Goal: Find contact information: Find contact information

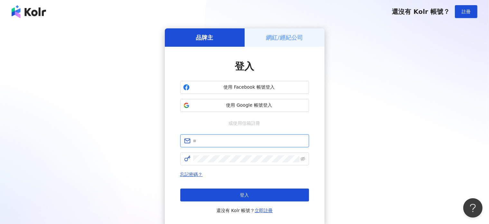
type input "**********"
click at [234, 141] on input "**********" at bounding box center [249, 140] width 112 height 7
drag, startPoint x: 249, startPoint y: 141, endPoint x: 175, endPoint y: 139, distance: 73.5
click at [175, 139] on div "**********" at bounding box center [245, 137] width 160 height 180
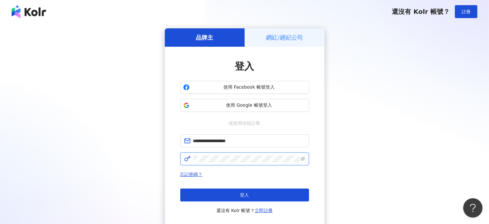
click at [204, 162] on span at bounding box center [244, 158] width 129 height 13
click at [305, 158] on span at bounding box center [244, 158] width 129 height 13
click at [303, 158] on icon "eye-invisible" at bounding box center [303, 159] width 5 height 4
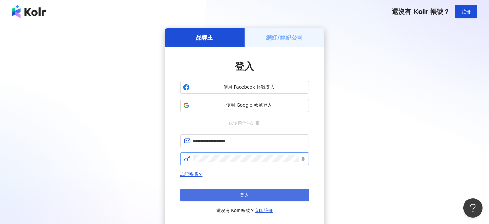
click at [235, 192] on button "登入" at bounding box center [244, 194] width 129 height 13
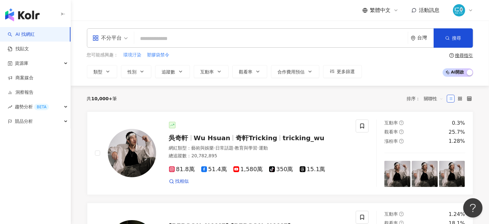
click at [464, 15] on div at bounding box center [463, 10] width 21 height 13
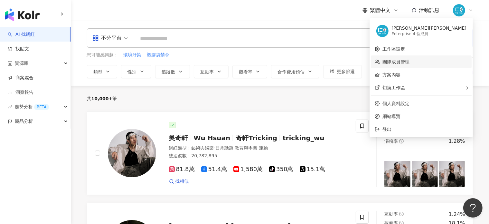
click at [410, 63] on link "團隊成員管理" at bounding box center [396, 61] width 27 height 5
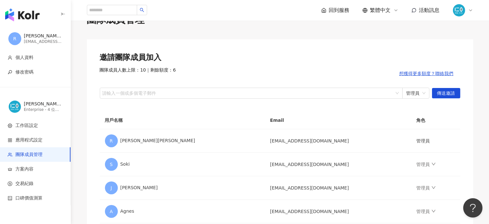
scroll to position [32, 0]
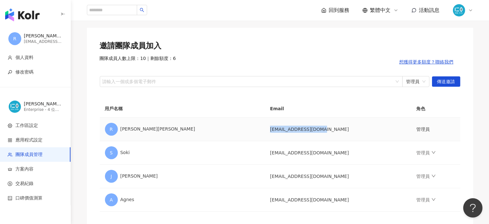
drag, startPoint x: 227, startPoint y: 126, endPoint x: 281, endPoint y: 130, distance: 54.9
click at [281, 130] on td "[EMAIL_ADDRESS][DOMAIN_NAME]" at bounding box center [338, 130] width 147 height 24
copy td "[EMAIL_ADDRESS][DOMAIN_NAME]"
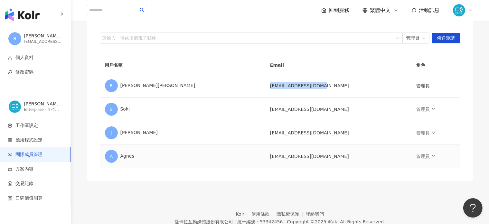
scroll to position [64, 0]
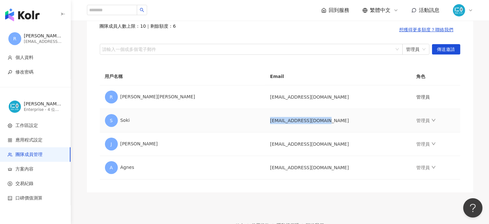
drag, startPoint x: 228, startPoint y: 119, endPoint x: 294, endPoint y: 119, distance: 66.0
click at [294, 119] on td "[EMAIL_ADDRESS][DOMAIN_NAME]" at bounding box center [338, 121] width 147 height 24
copy td "[EMAIL_ADDRESS][DOMAIN_NAME]"
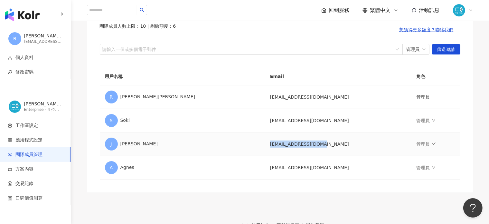
drag, startPoint x: 228, startPoint y: 143, endPoint x: 284, endPoint y: 143, distance: 56.7
click at [284, 143] on td "[EMAIL_ADDRESS][DOMAIN_NAME]" at bounding box center [338, 144] width 147 height 24
copy td "[EMAIL_ADDRESS][DOMAIN_NAME]"
click at [431, 121] on icon "down" at bounding box center [433, 120] width 5 height 5
click at [280, 211] on footer "Kolr 使用條款 隱私權保護 聯絡我們 愛卡拉互動媒體股份有限公司 | 統一編號：53342456 | Copyright © 2025 iKala All…" at bounding box center [280, 227] width 418 height 71
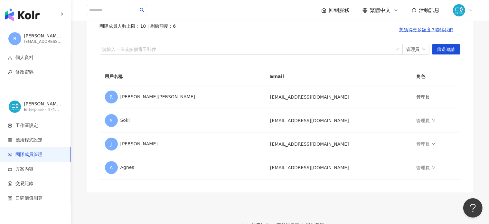
click at [196, 196] on footer "Kolr 使用條款 隱私權保護 聯絡我們 愛卡拉互動媒體股份有限公司 | 統一編號：53342456 | Copyright © 2025 iKala All…" at bounding box center [280, 227] width 418 height 71
drag, startPoint x: 218, startPoint y: 168, endPoint x: 287, endPoint y: 168, distance: 69.2
click at [287, 168] on tr "A Agnes [EMAIL_ADDRESS][DOMAIN_NAME] 管理員" at bounding box center [280, 168] width 361 height 24
copy tr "[EMAIL_ADDRESS][DOMAIN_NAME]"
